Goal: Entertainment & Leisure: Consume media (video, audio)

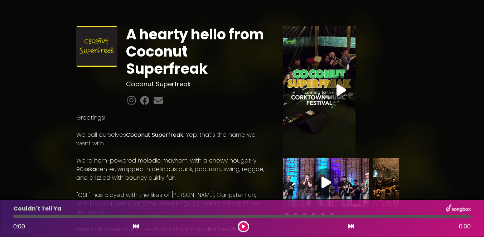
scroll to position [29, 0]
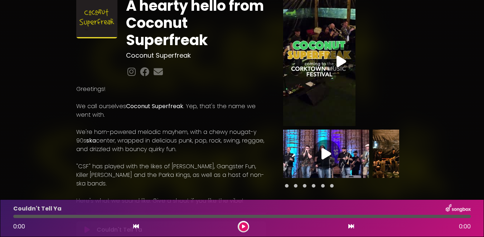
click at [338, 58] on icon at bounding box center [342, 61] width 10 height 13
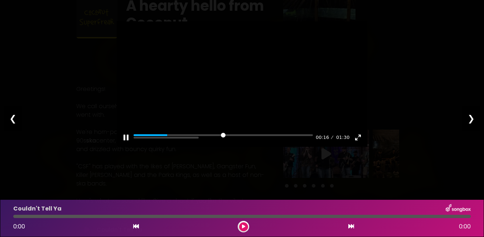
scroll to position [0, 0]
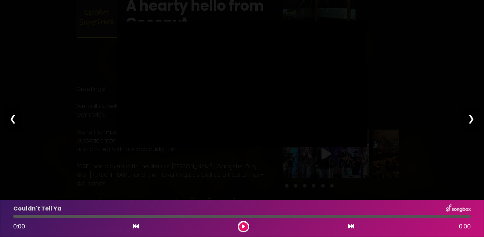
type input "*****"
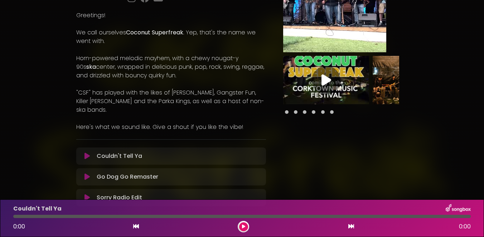
scroll to position [146, 0]
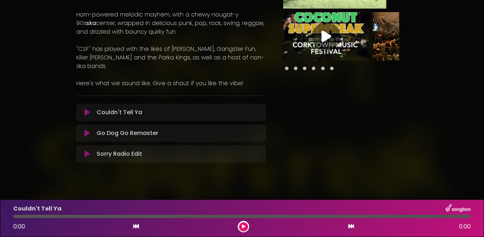
click at [119, 129] on p "Go Dog Go Remaster Loading Track..." at bounding box center [128, 133] width 62 height 9
click at [85, 130] on icon at bounding box center [86, 133] width 5 height 7
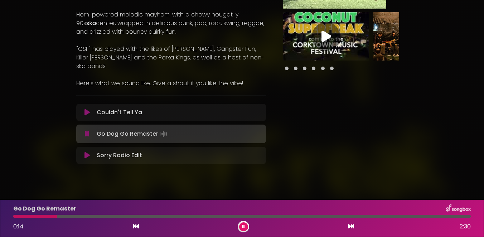
click at [87, 130] on icon at bounding box center [87, 133] width 5 height 7
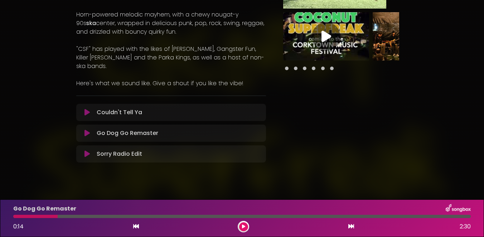
click at [86, 109] on icon at bounding box center [86, 112] width 5 height 7
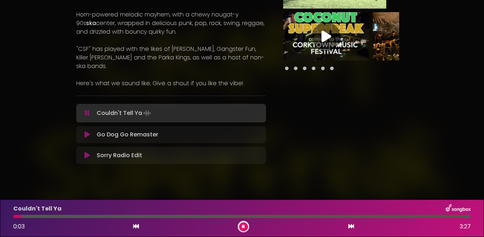
click at [86, 110] on icon at bounding box center [87, 113] width 5 height 7
